Goal: Task Accomplishment & Management: Complete application form

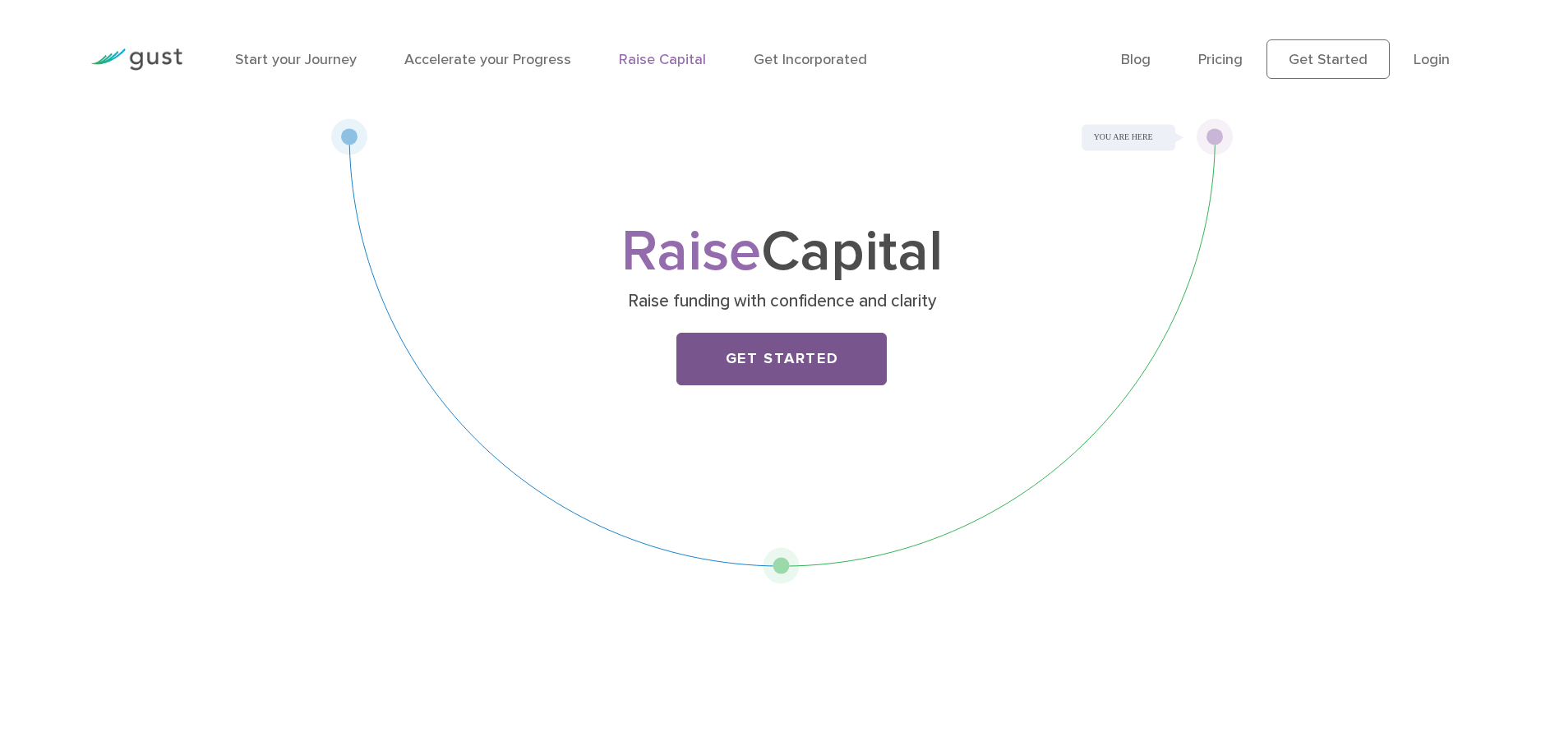
click at [827, 364] on link "Get Started" at bounding box center [781, 359] width 210 height 53
click at [319, 58] on link "Start your Journey" at bounding box center [296, 59] width 122 height 17
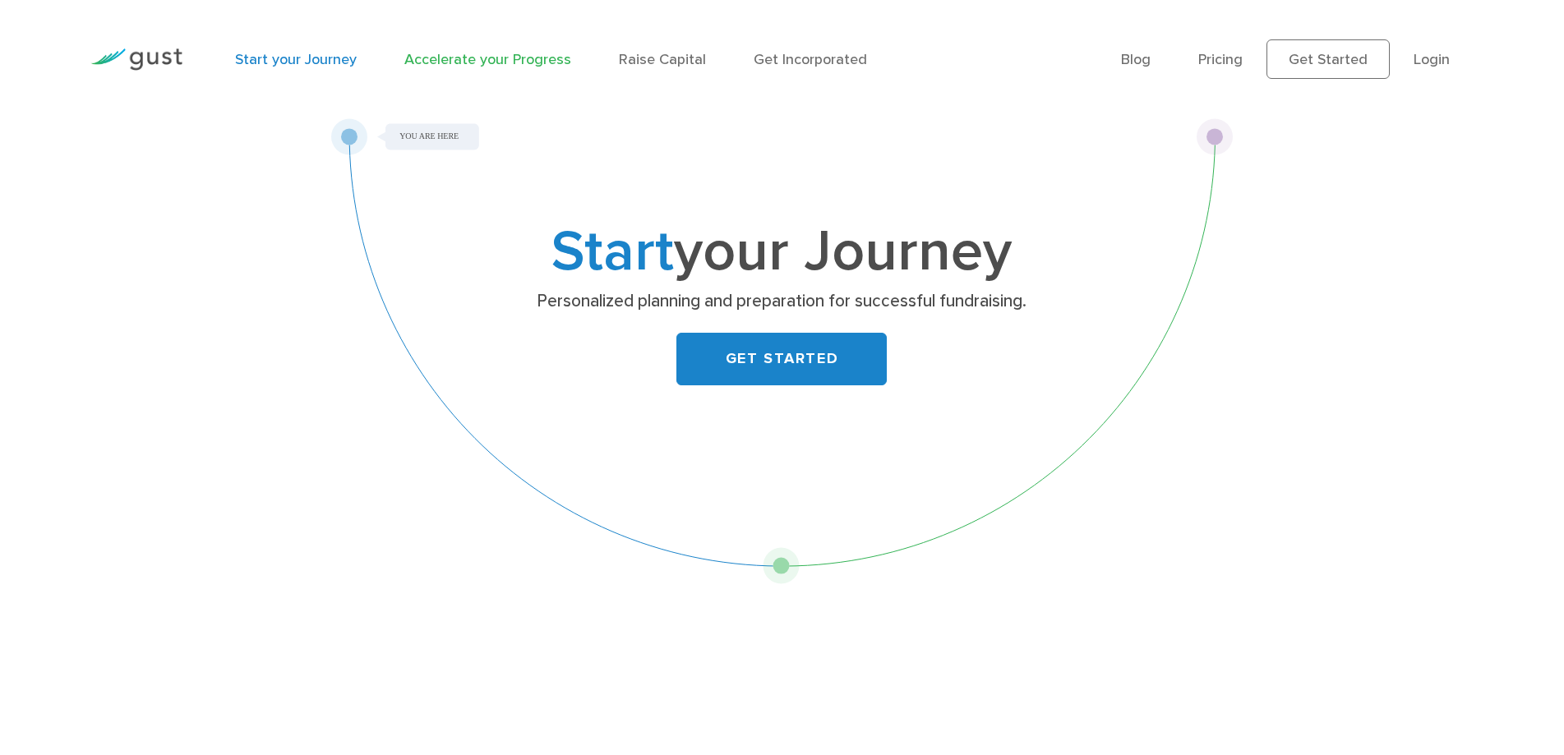
click at [476, 63] on link "Accelerate your Progress" at bounding box center [487, 59] width 167 height 17
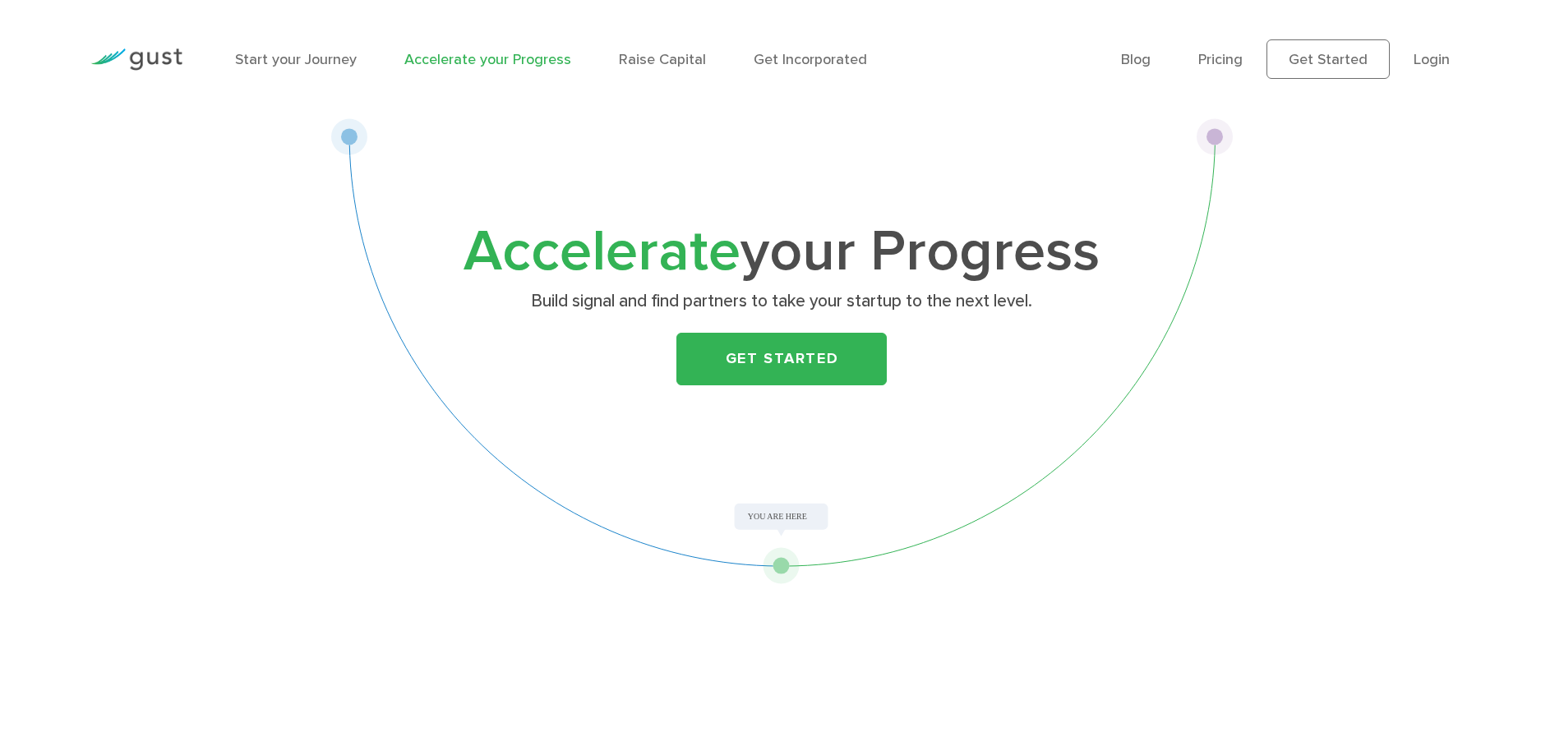
click at [651, 68] on li "Raise Capital" at bounding box center [662, 59] width 87 height 22
click at [672, 59] on link "Raise Capital" at bounding box center [662, 59] width 87 height 17
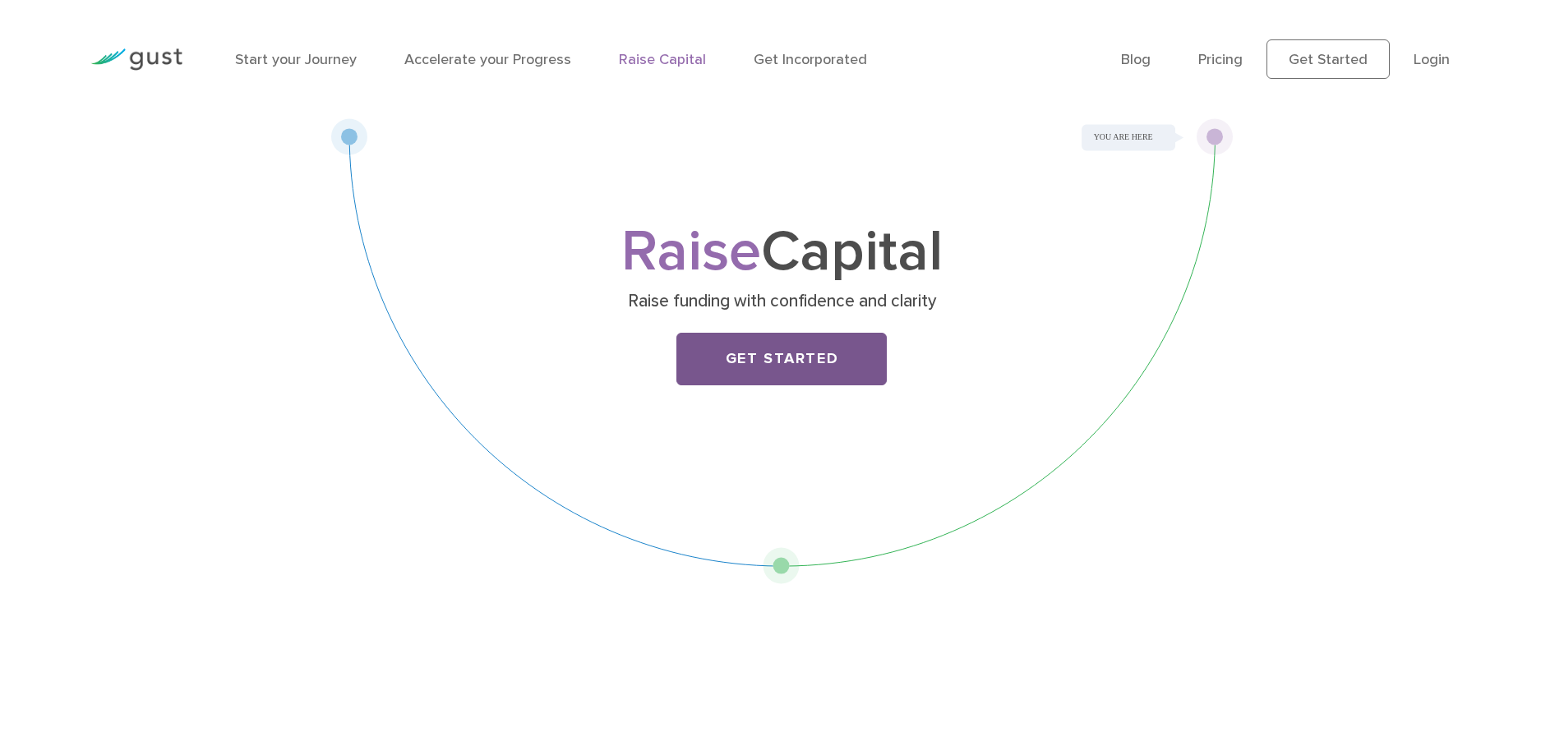
click at [719, 360] on link "Get Started" at bounding box center [781, 359] width 210 height 53
